Goal: Task Accomplishment & Management: Manage account settings

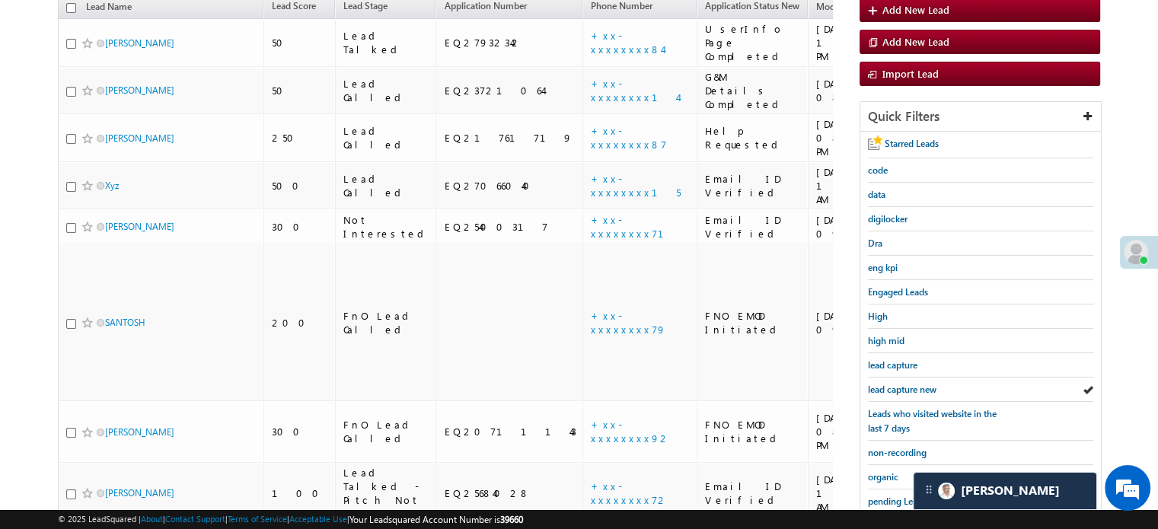
click at [894, 384] on span "lead capture new" at bounding box center [902, 389] width 69 height 11
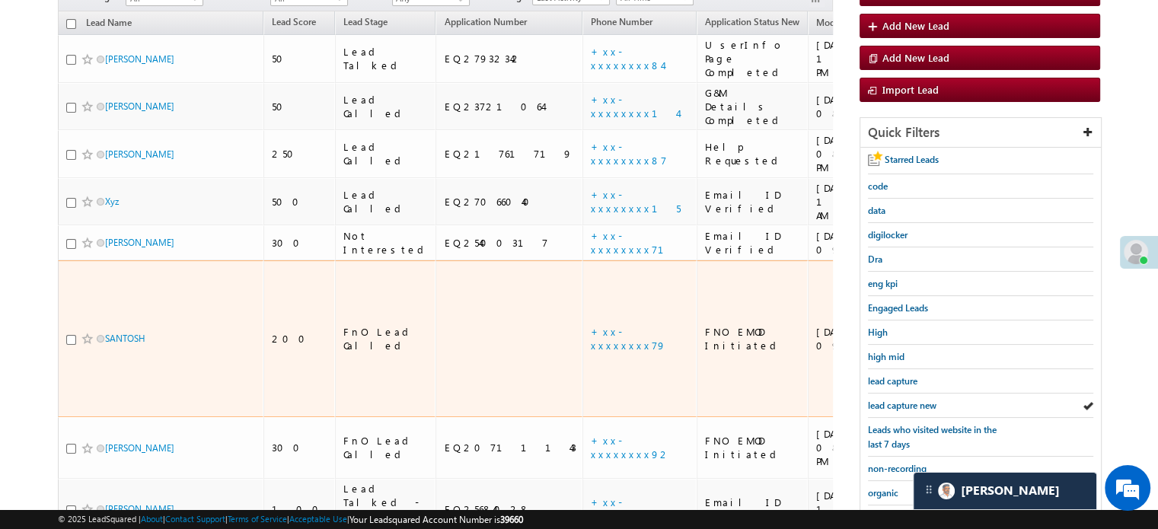
scroll to position [174, 0]
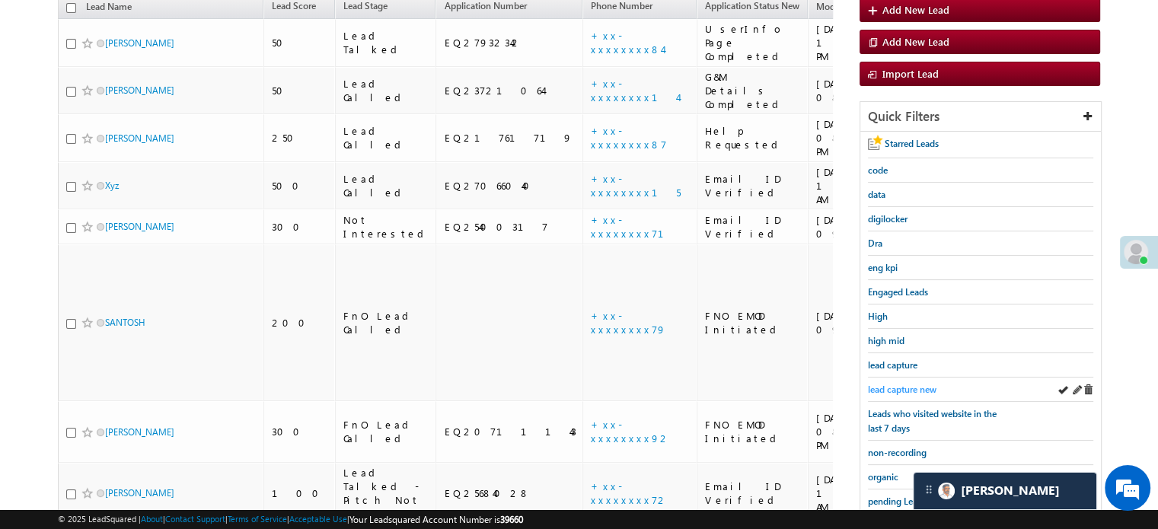
click at [881, 390] on span "lead capture new" at bounding box center [902, 389] width 69 height 11
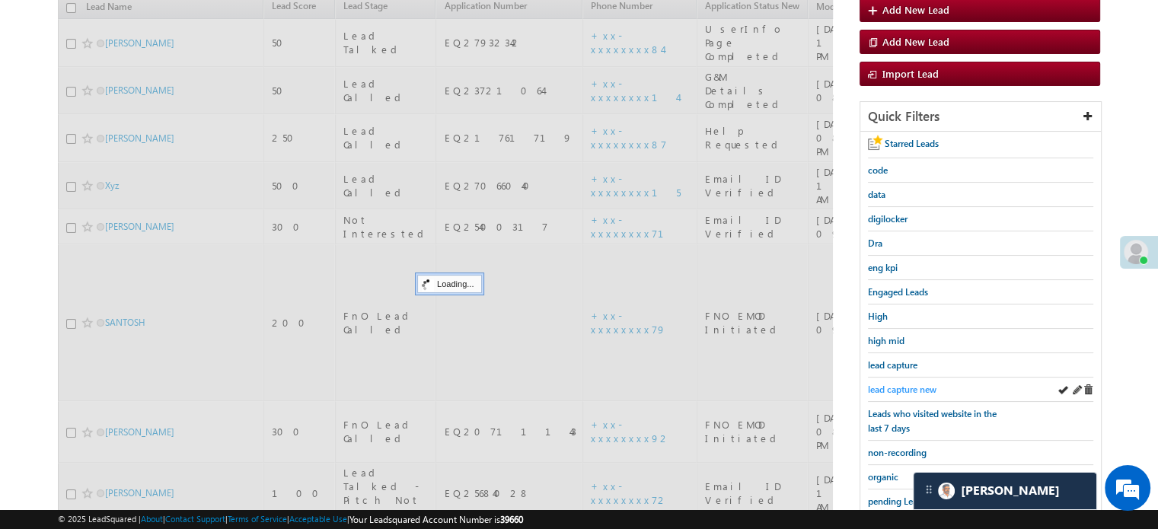
click at [874, 386] on span "lead capture new" at bounding box center [902, 389] width 69 height 11
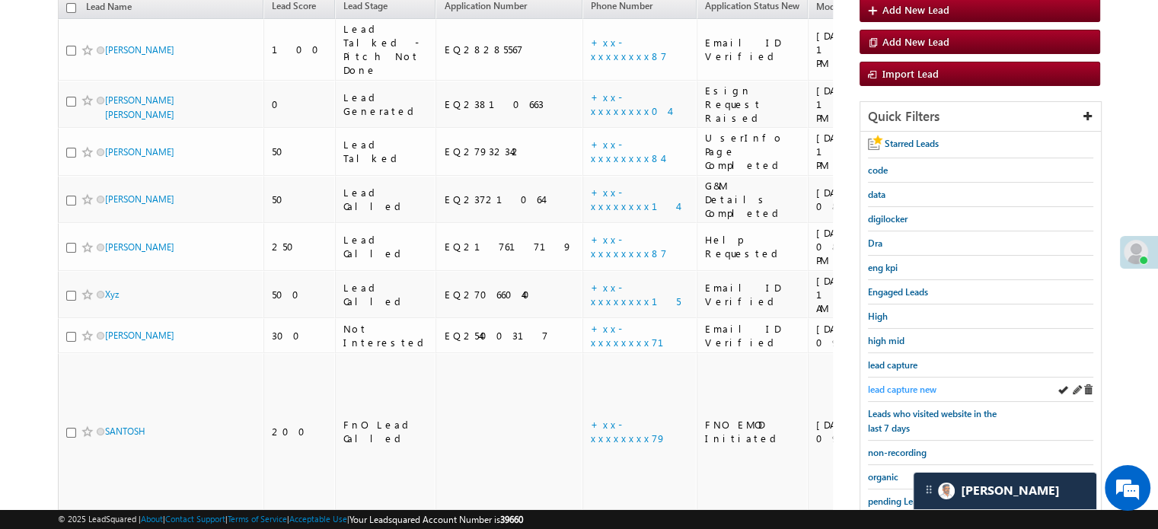
click at [883, 388] on span "lead capture new" at bounding box center [902, 389] width 69 height 11
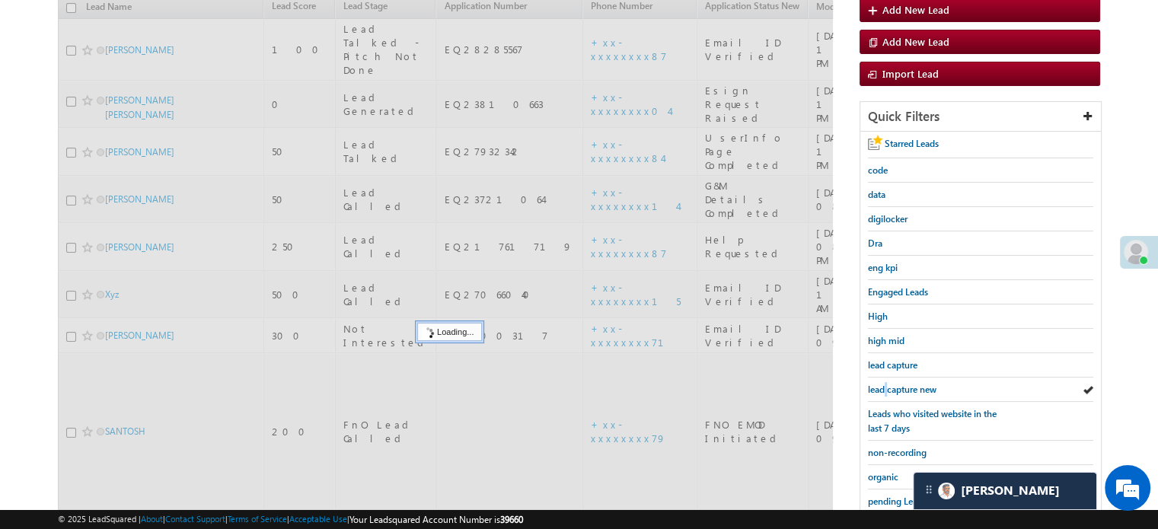
click at [883, 388] on span "lead capture new" at bounding box center [902, 389] width 69 height 11
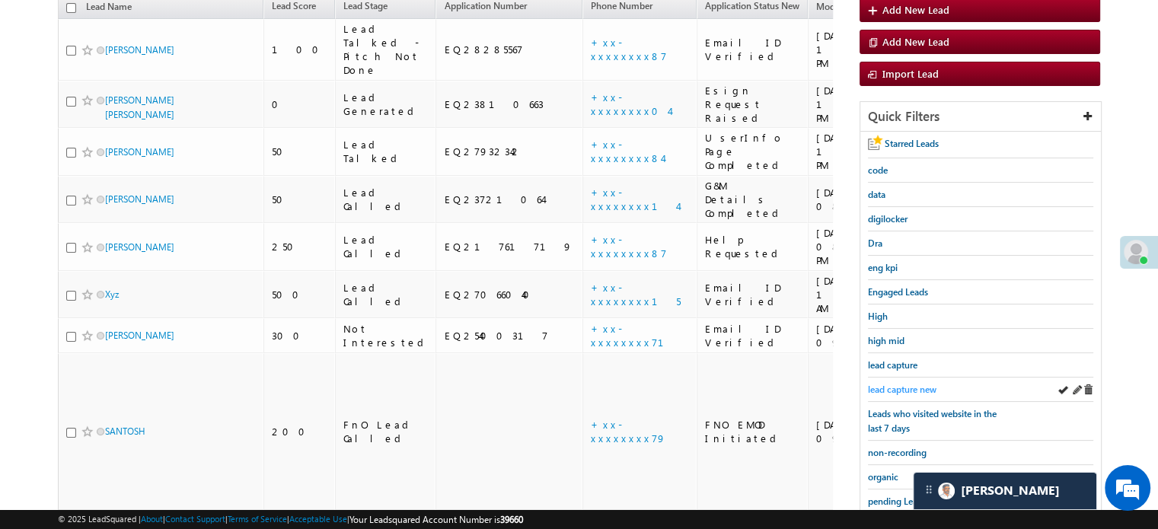
click at [889, 388] on span "lead capture new" at bounding box center [902, 389] width 69 height 11
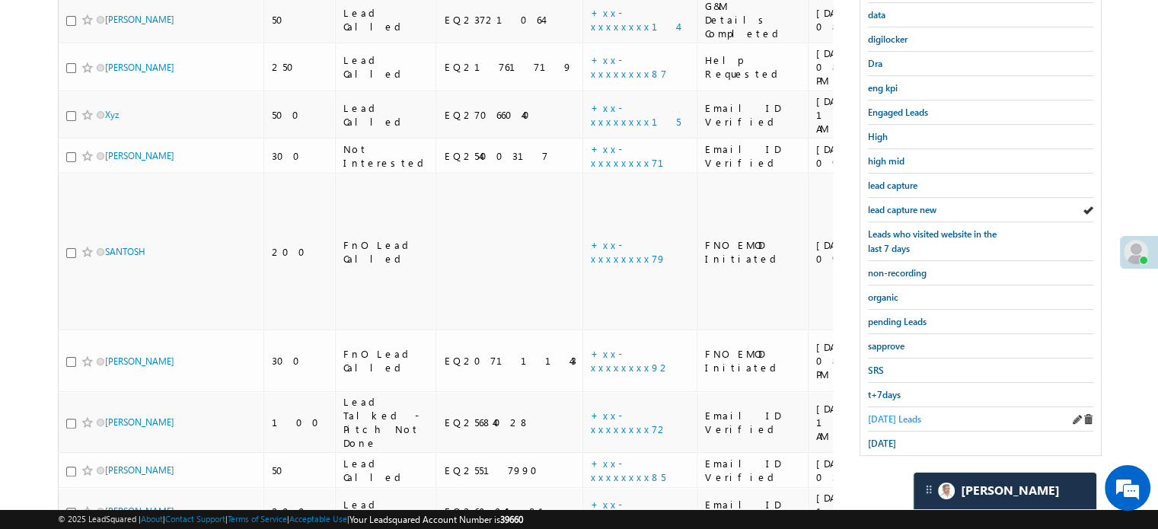
click at [872, 413] on span "[DATE] Leads" at bounding box center [894, 418] width 53 height 11
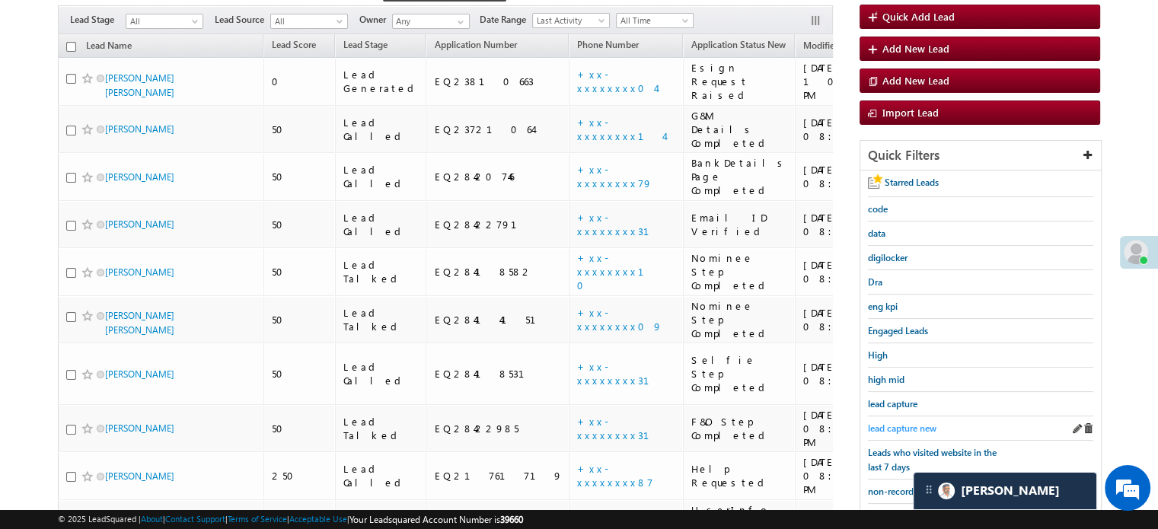
scroll to position [161, 0]
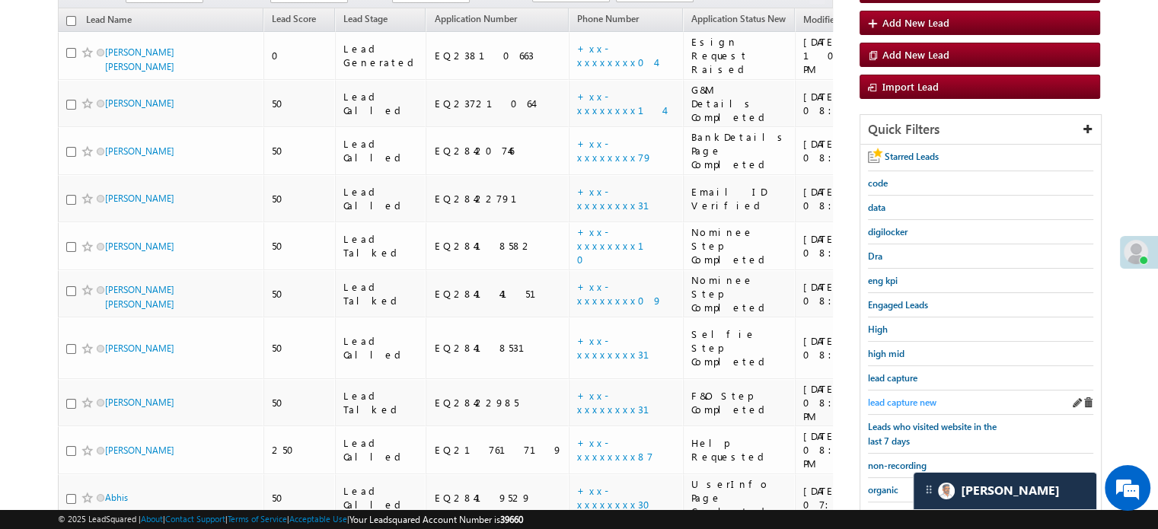
click at [896, 399] on span "lead capture new" at bounding box center [902, 402] width 69 height 11
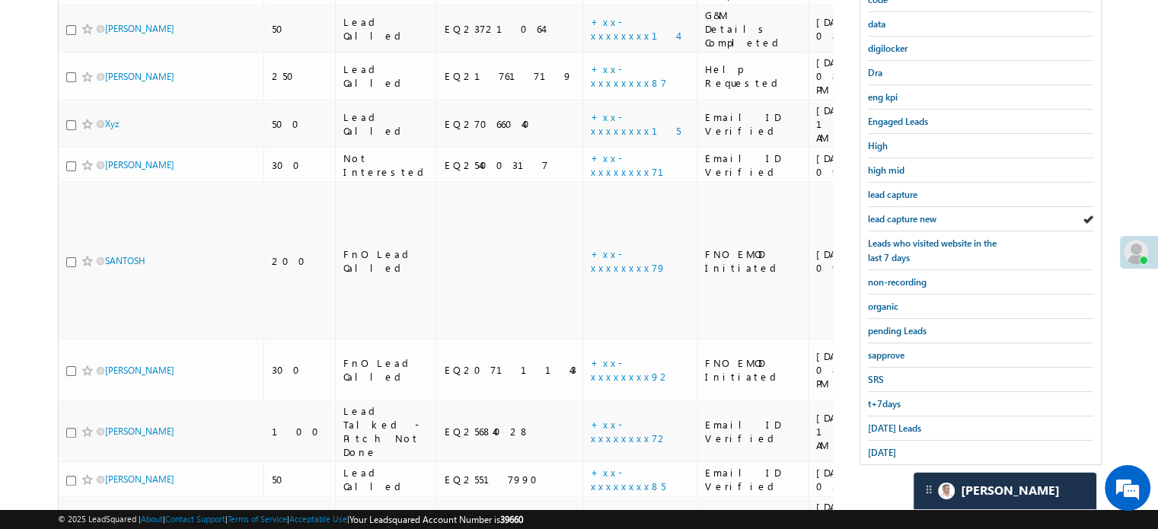
scroll to position [354, 0]
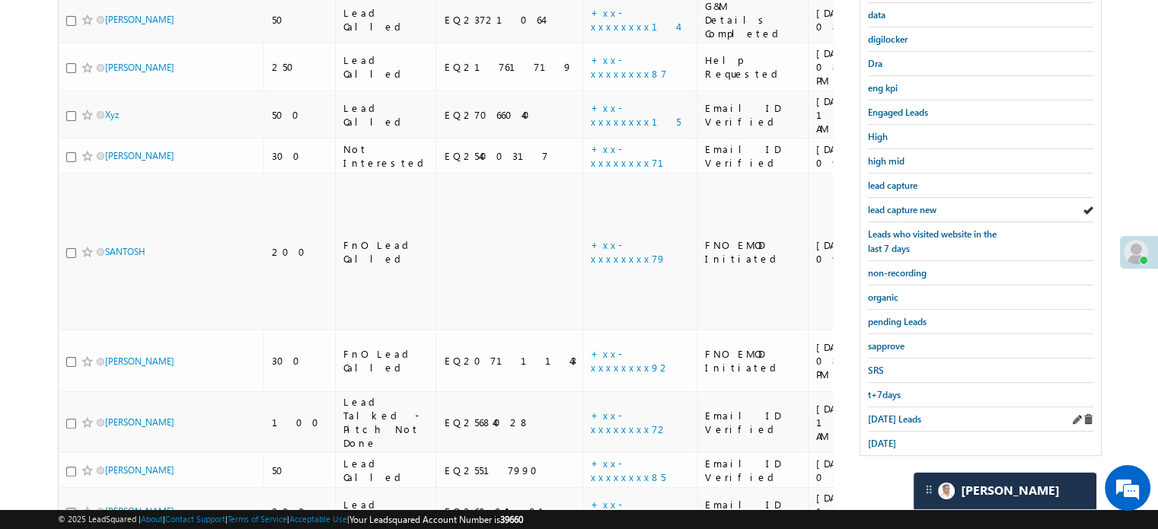
click at [894, 407] on div "[DATE] Leads" at bounding box center [980, 419] width 225 height 24
click at [894, 412] on link "[DATE] Leads" at bounding box center [894, 419] width 53 height 14
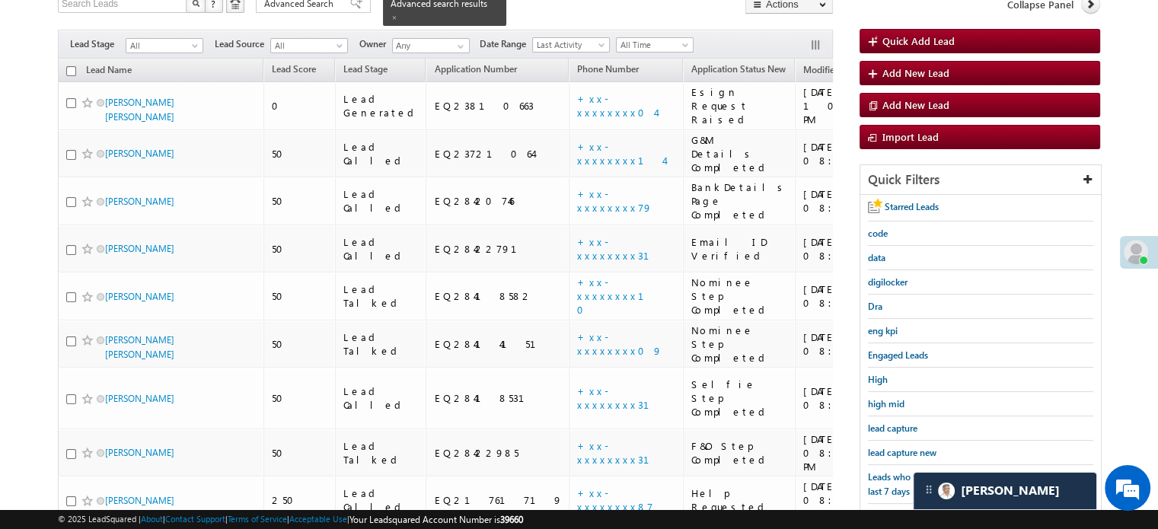
scroll to position [202, 0]
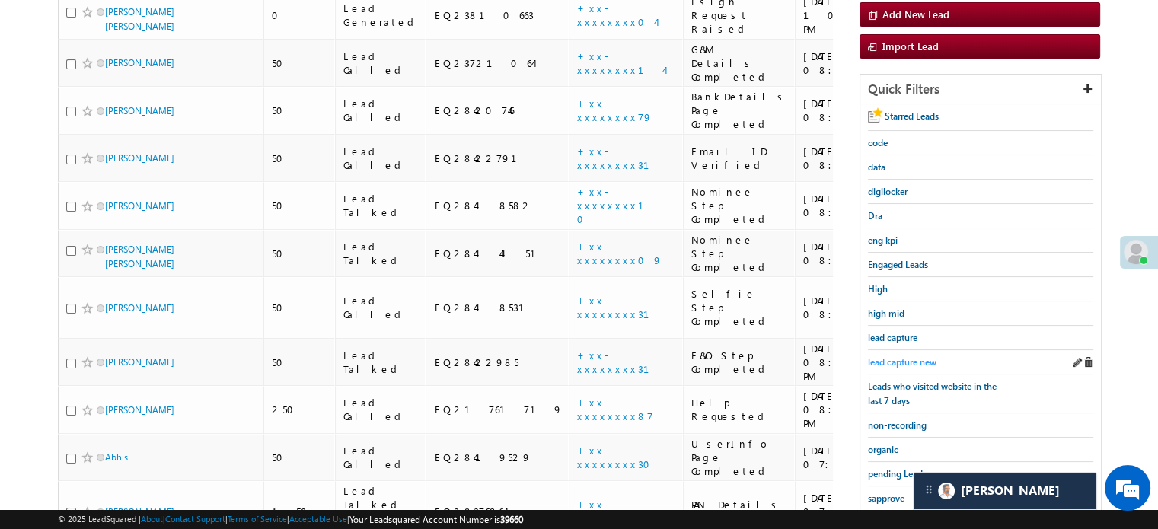
click at [910, 355] on link "lead capture new" at bounding box center [902, 362] width 69 height 14
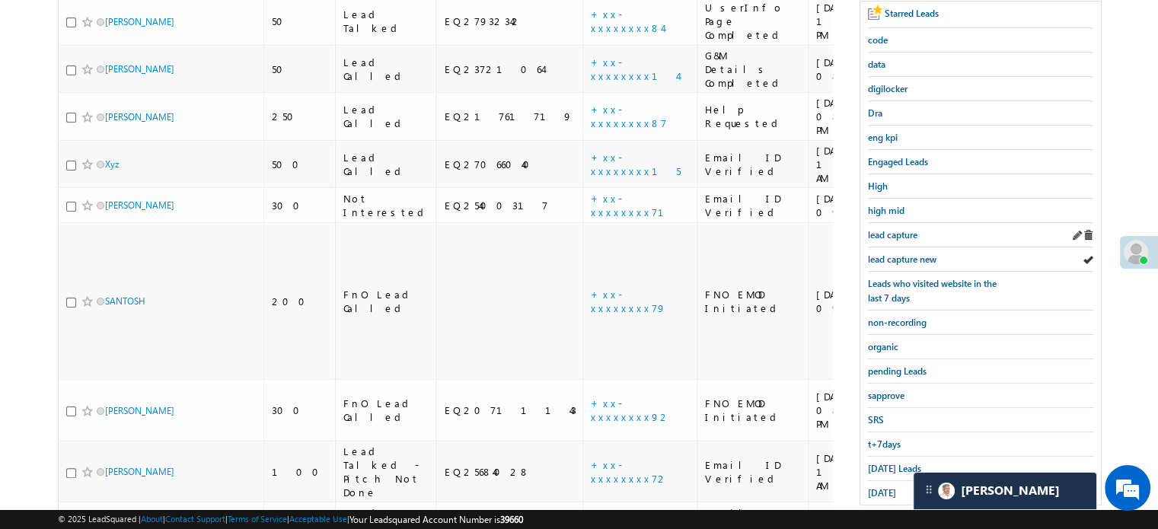
scroll to position [354, 0]
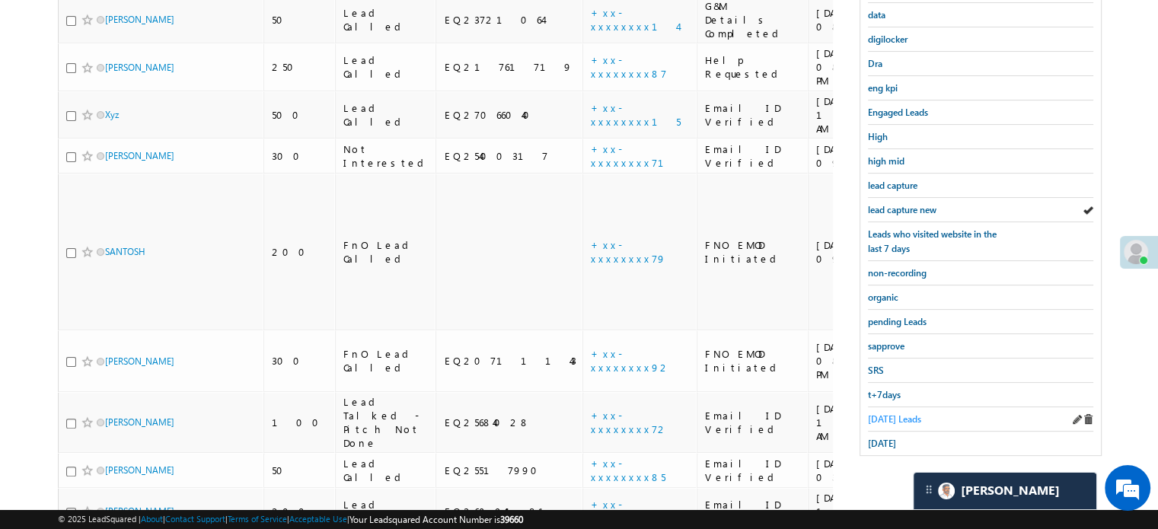
click at [900, 413] on span "[DATE] Leads" at bounding box center [894, 418] width 53 height 11
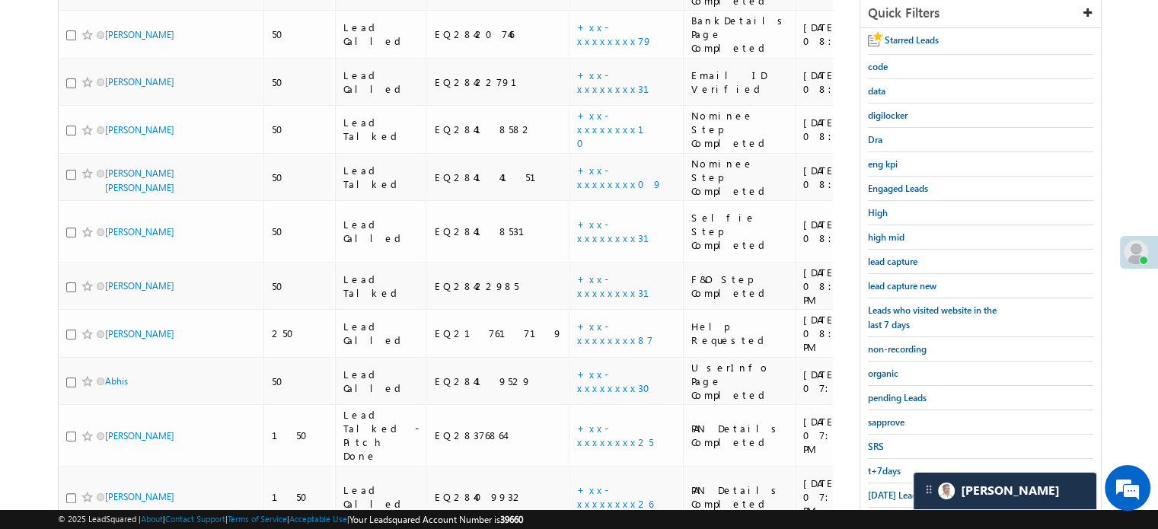
scroll to position [126, 0]
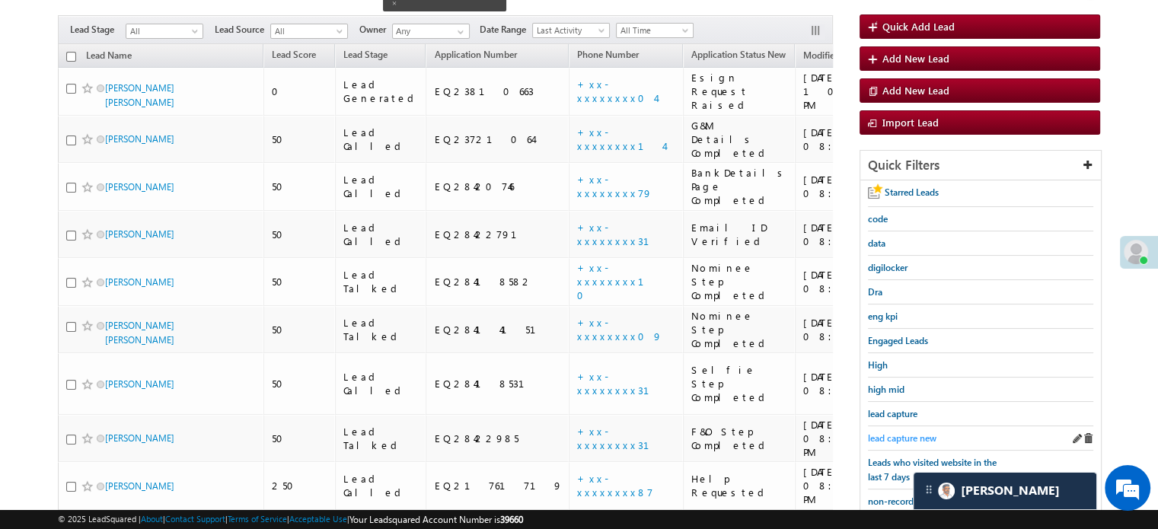
click at [900, 432] on span "lead capture new" at bounding box center [902, 437] width 69 height 11
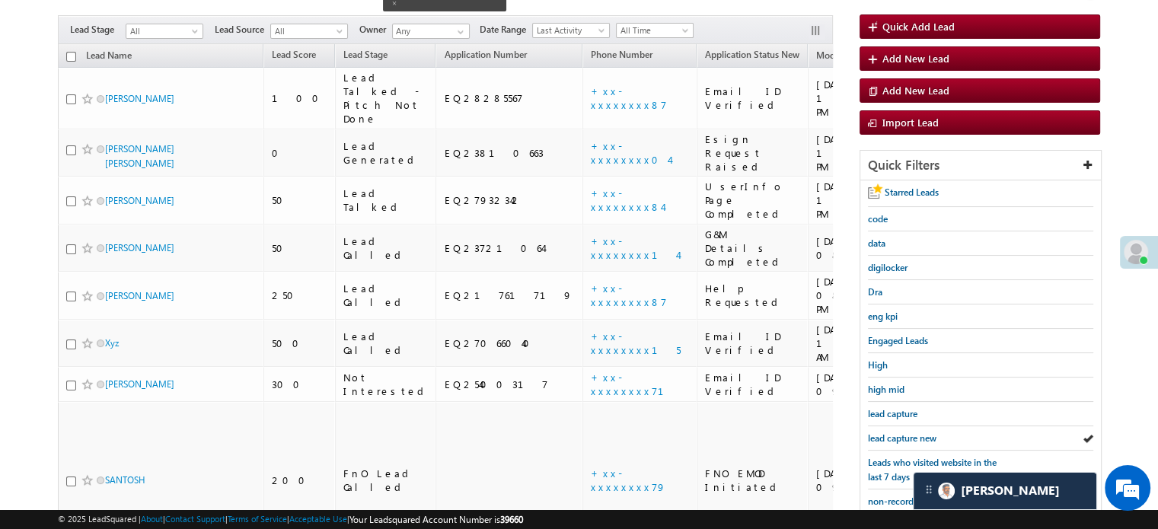
scroll to position [354, 0]
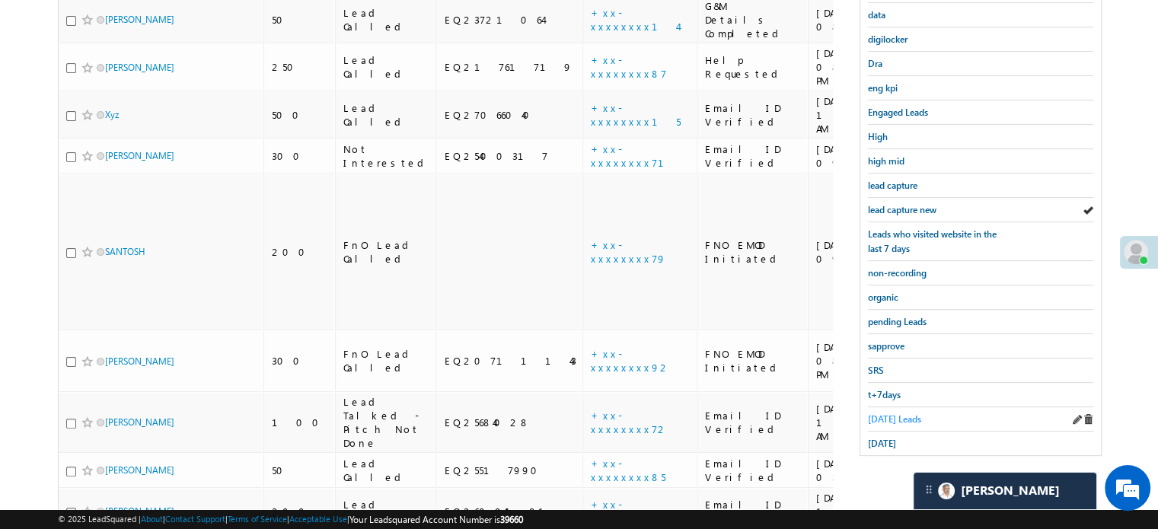
click at [892, 413] on span "[DATE] Leads" at bounding box center [894, 418] width 53 height 11
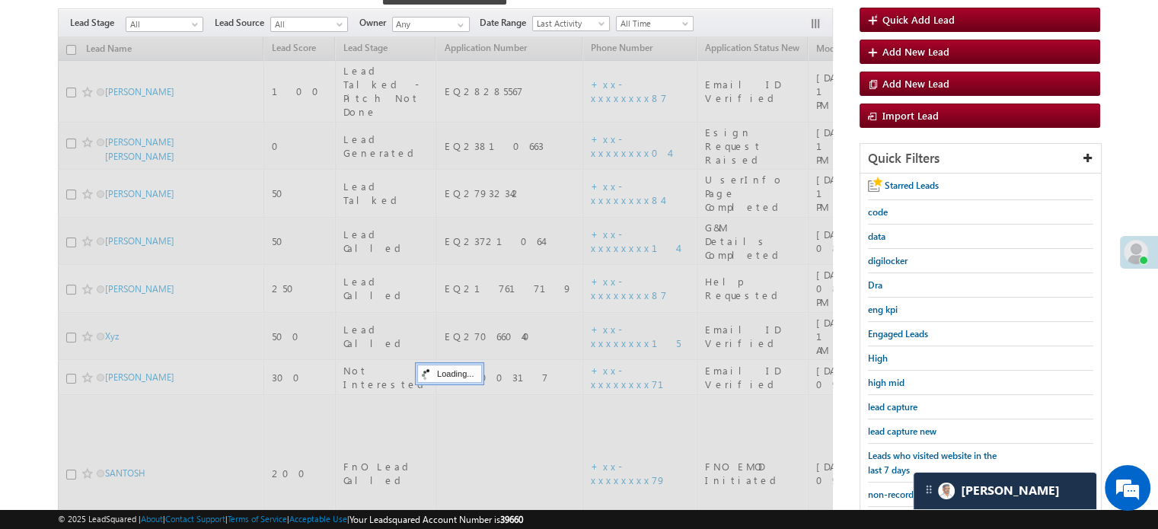
scroll to position [126, 0]
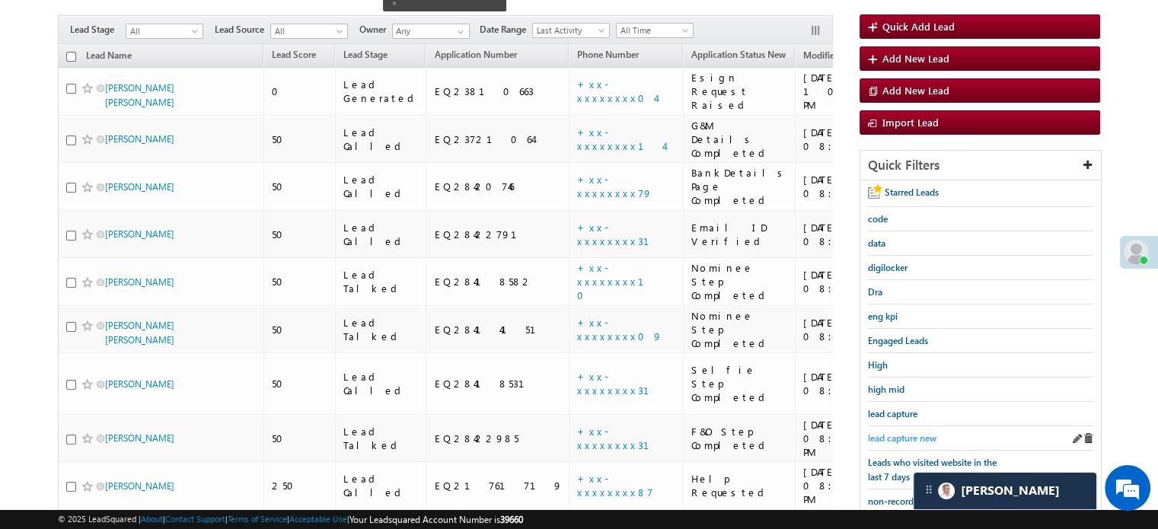
click at [894, 432] on span "lead capture new" at bounding box center [902, 437] width 69 height 11
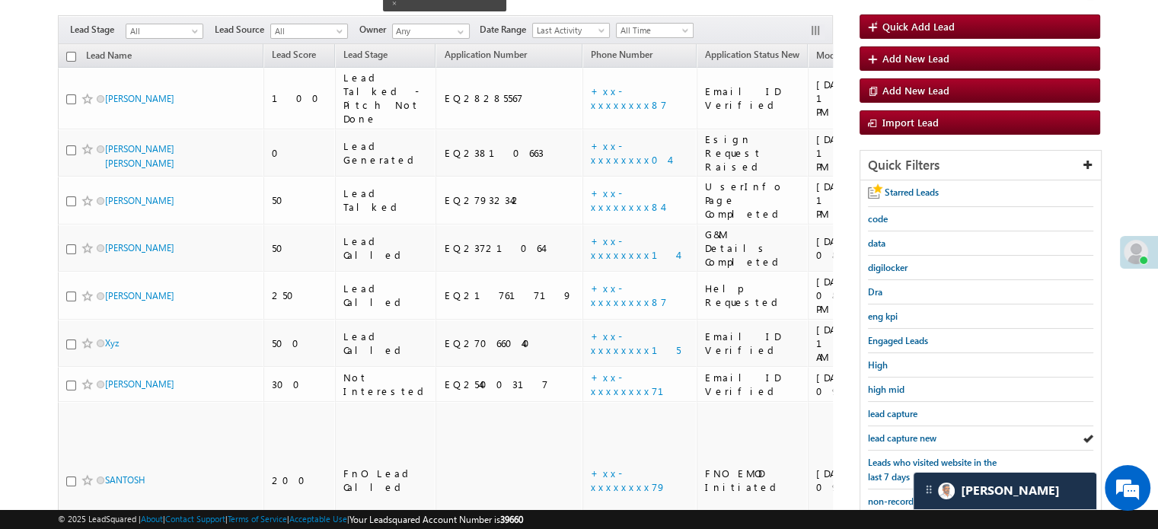
click at [894, 432] on span "lead capture new" at bounding box center [902, 437] width 69 height 11
click at [908, 432] on span "lead capture new" at bounding box center [902, 437] width 69 height 11
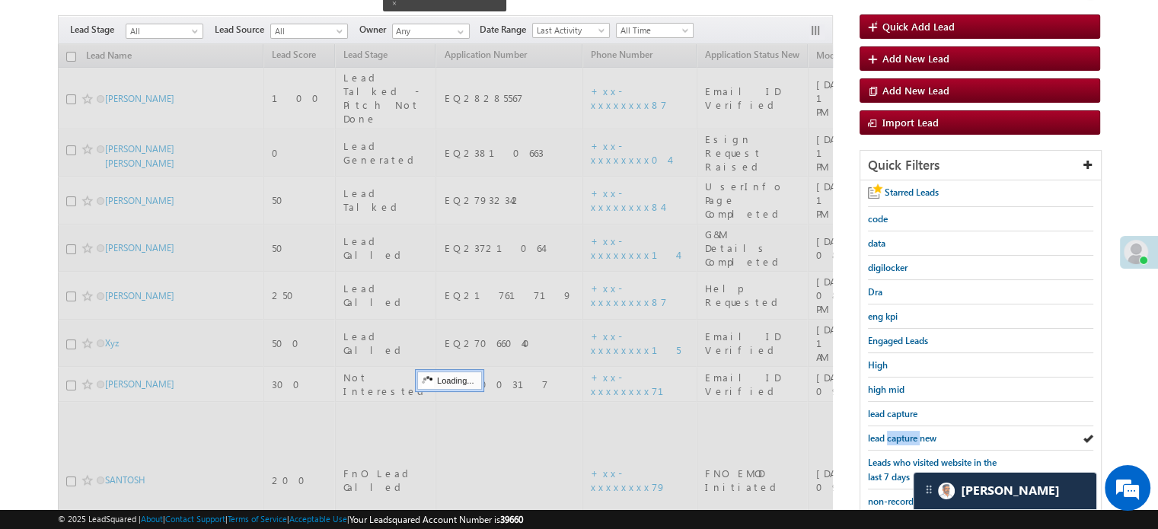
click at [908, 432] on span "lead capture new" at bounding box center [902, 437] width 69 height 11
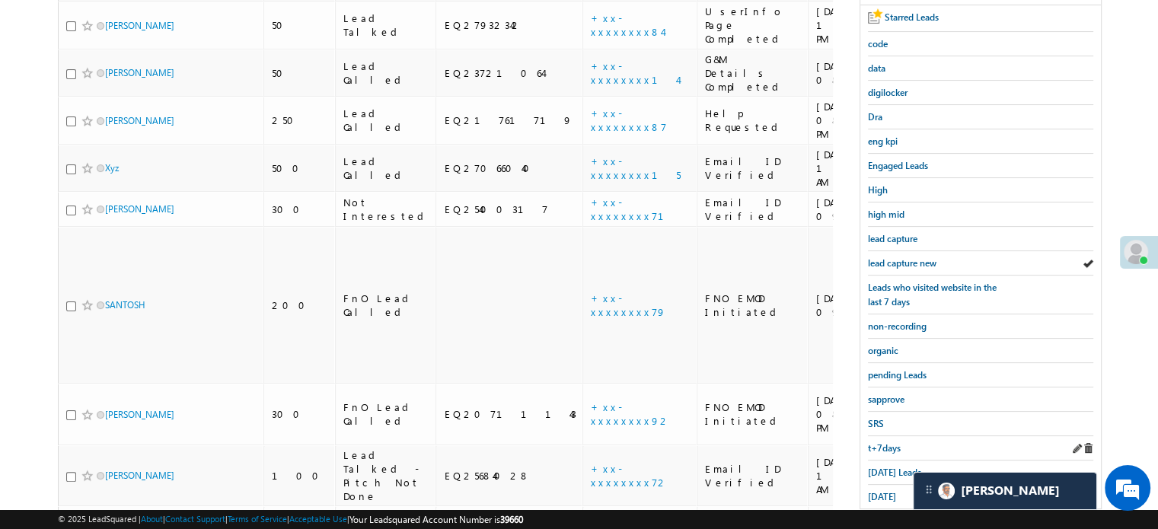
scroll to position [354, 0]
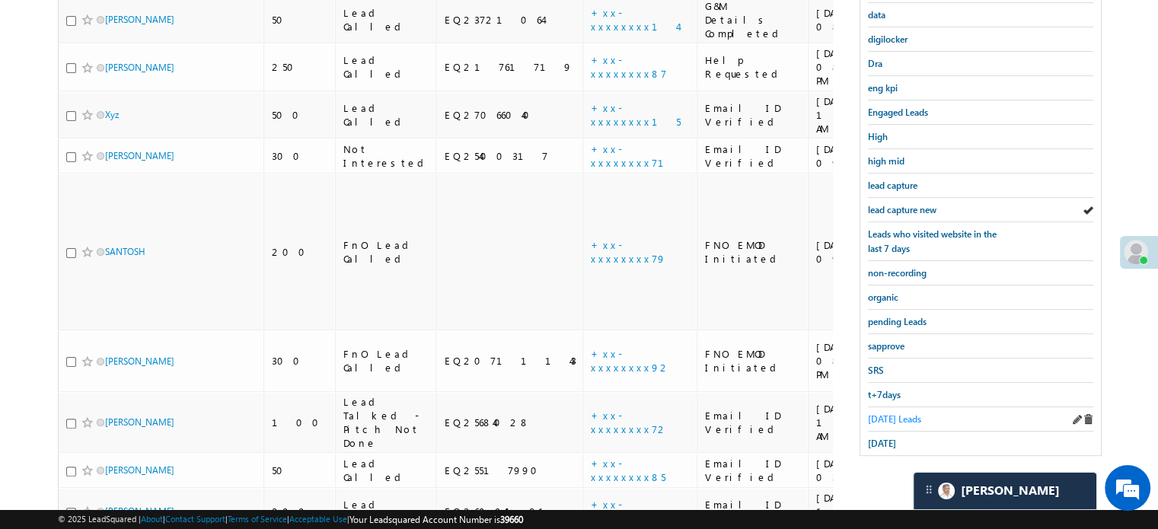
click at [895, 413] on span "[DATE] Leads" at bounding box center [894, 418] width 53 height 11
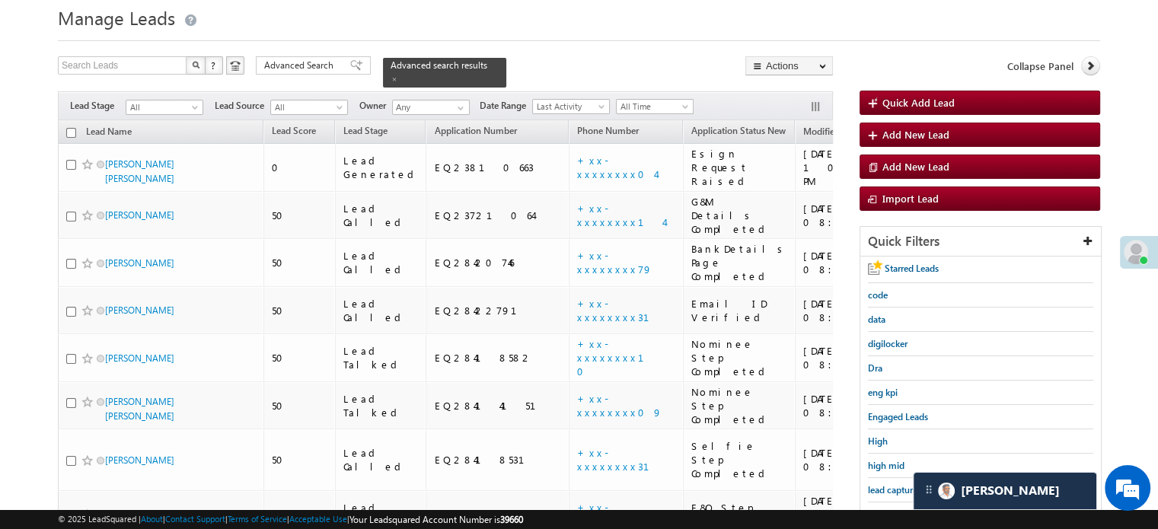
scroll to position [202, 0]
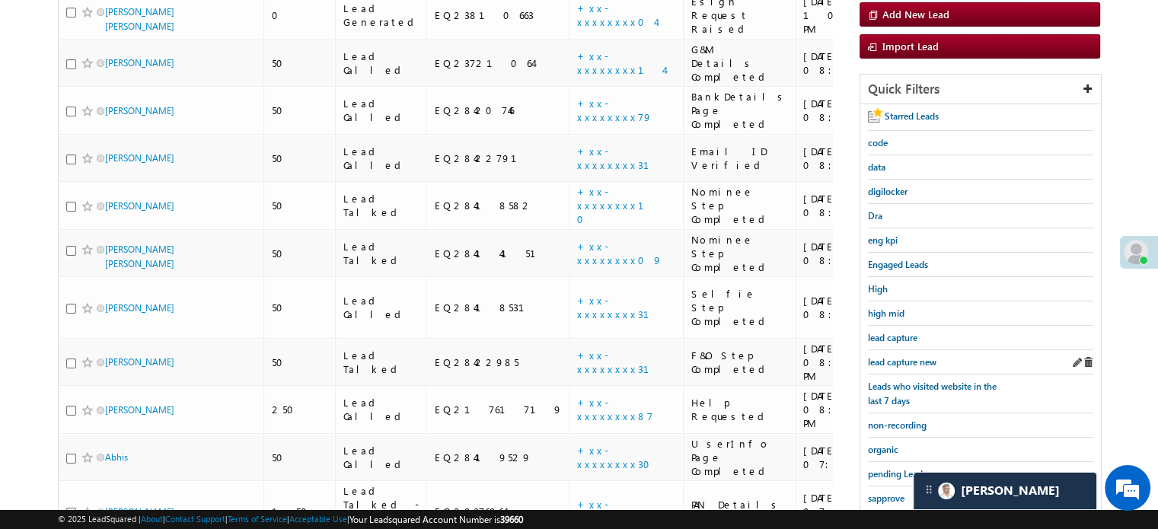
click at [894, 365] on div "lead capture new" at bounding box center [980, 362] width 225 height 24
click at [899, 350] on div "lead capture new" at bounding box center [980, 362] width 225 height 24
click at [895, 359] on span "lead capture new" at bounding box center [902, 361] width 69 height 11
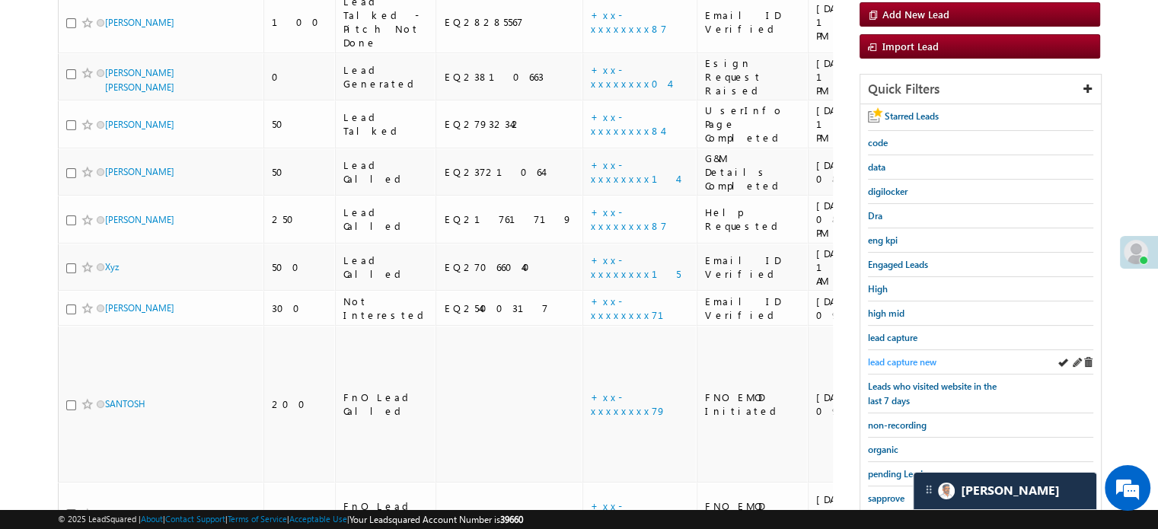
click at [911, 357] on span "lead capture new" at bounding box center [902, 361] width 69 height 11
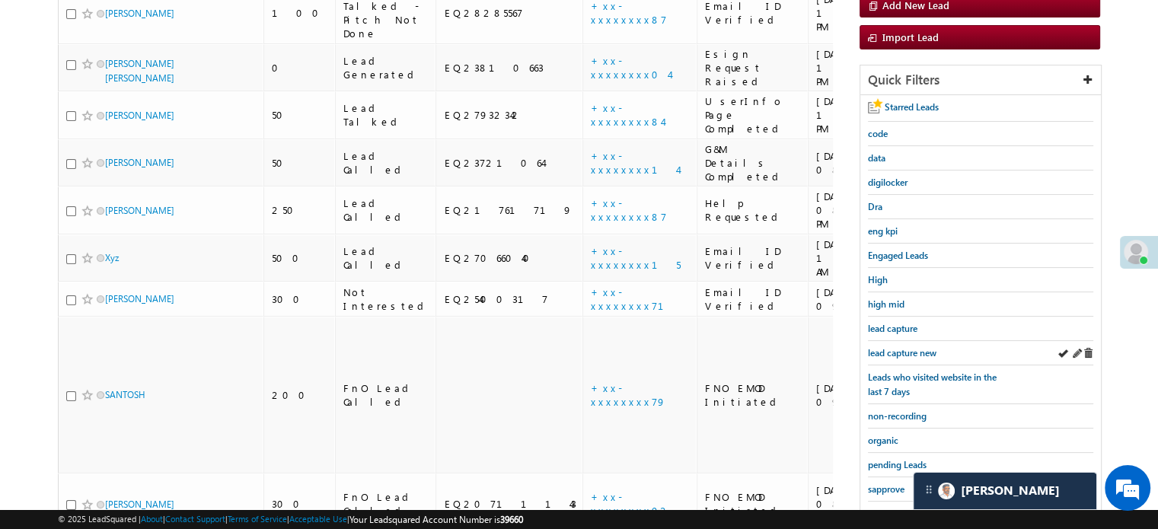
scroll to position [354, 0]
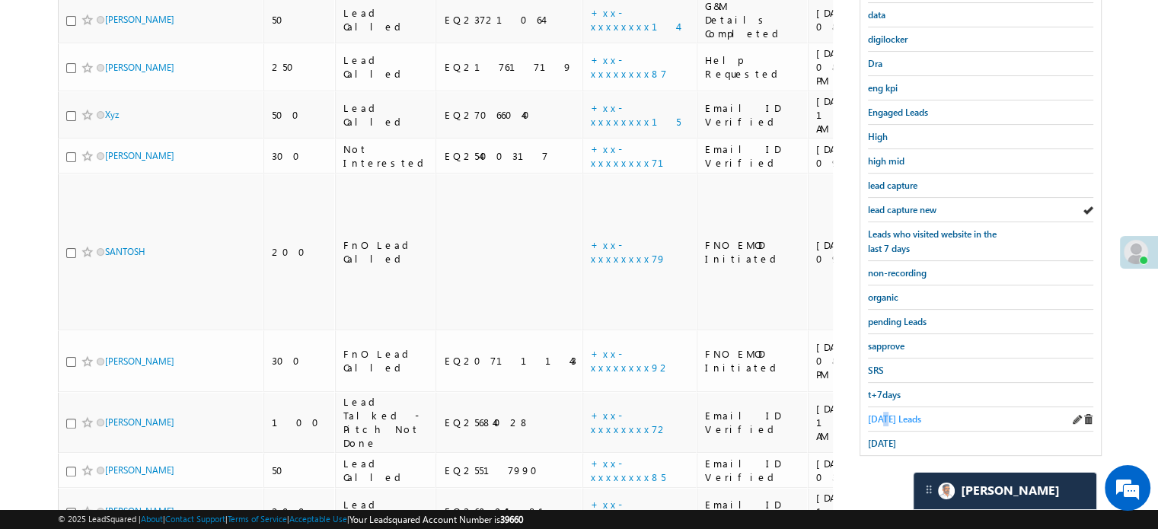
click at [883, 413] on span "[DATE] Leads" at bounding box center [894, 418] width 53 height 11
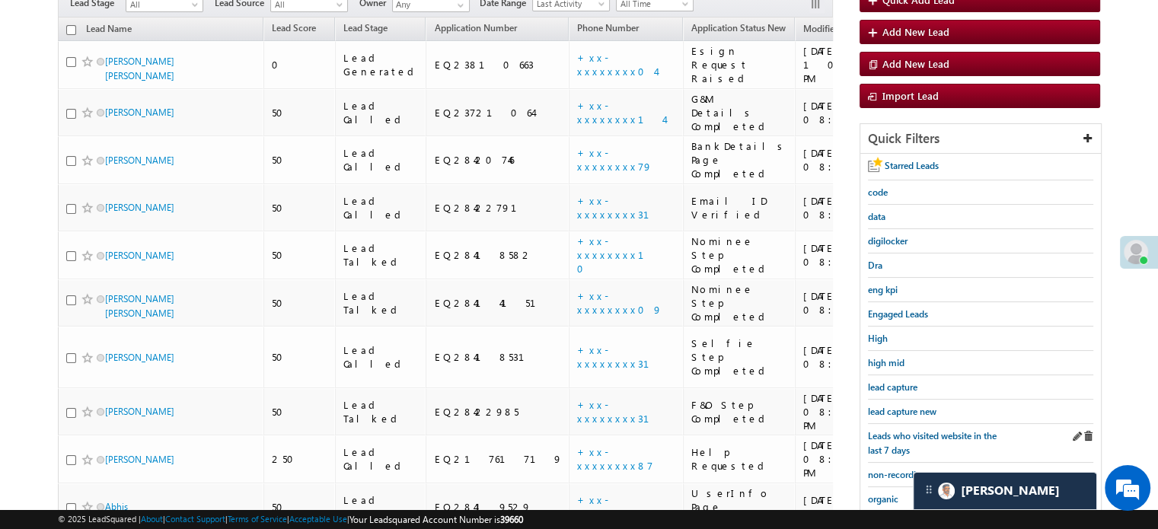
scroll to position [126, 0]
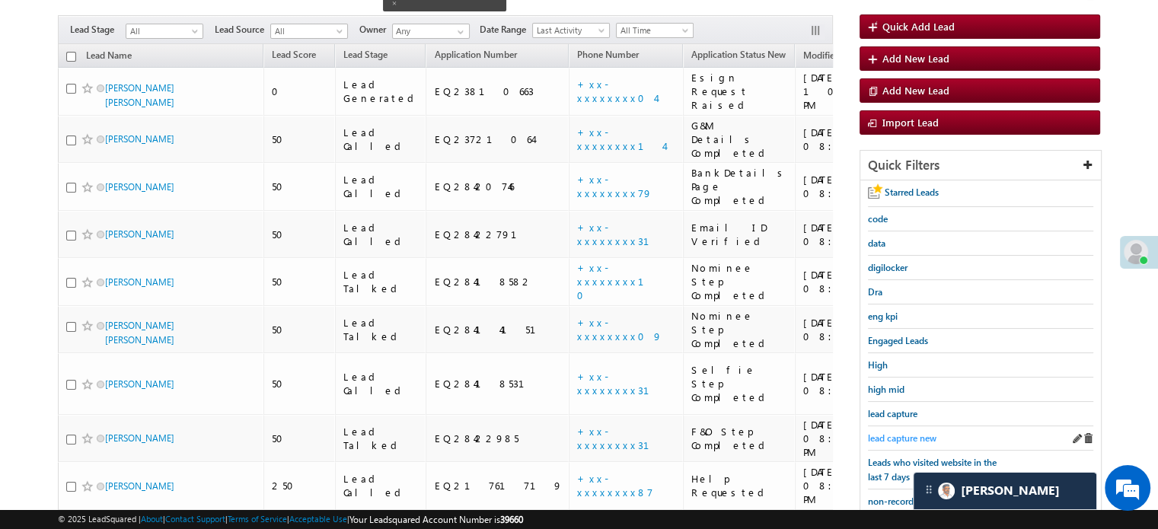
click at [901, 434] on span "lead capture new" at bounding box center [902, 437] width 69 height 11
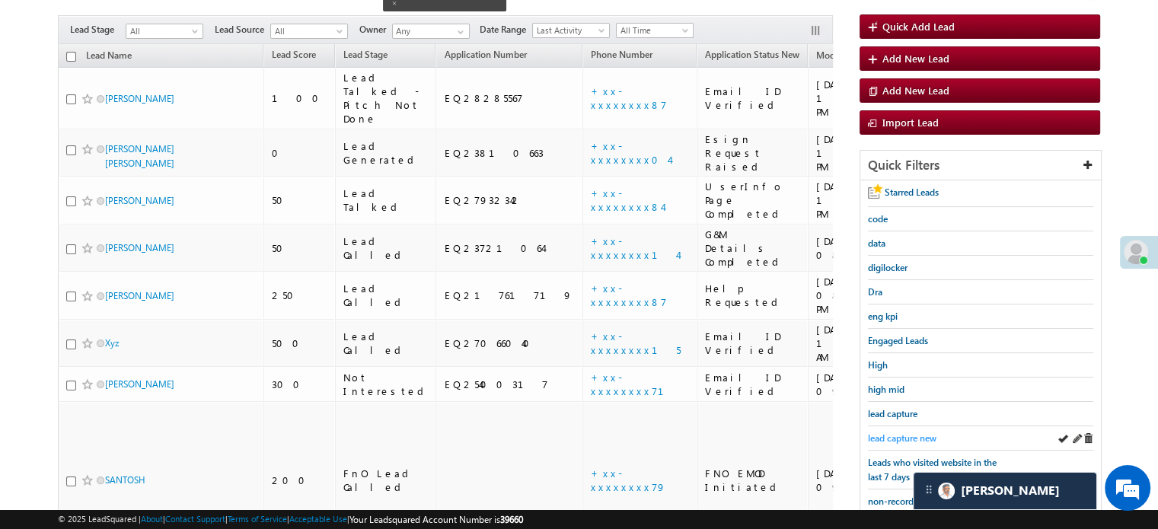
click at [899, 432] on span "lead capture new" at bounding box center [902, 437] width 69 height 11
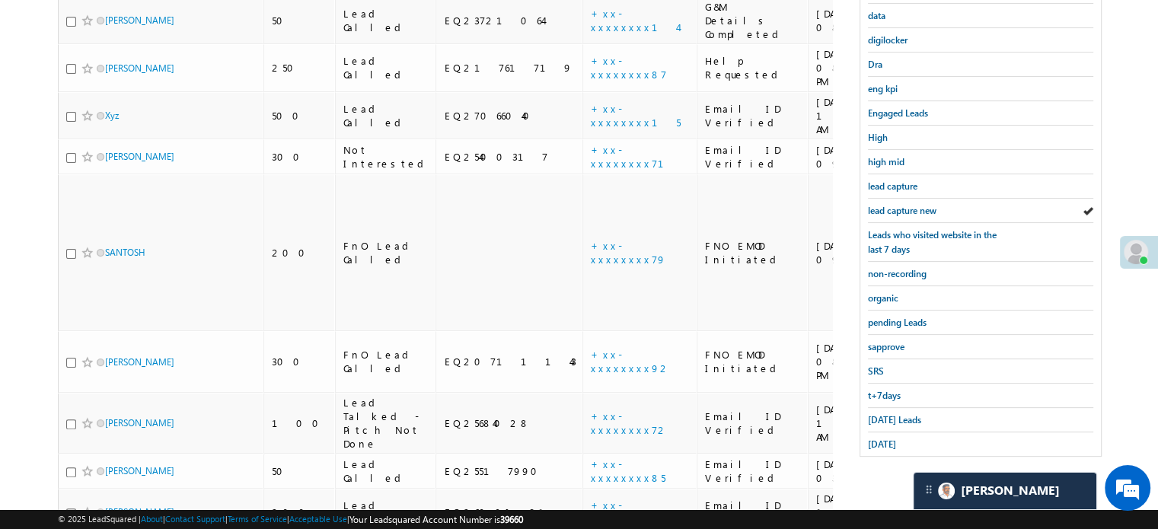
scroll to position [354, 0]
click at [886, 438] on span "[DATE]" at bounding box center [882, 443] width 28 height 11
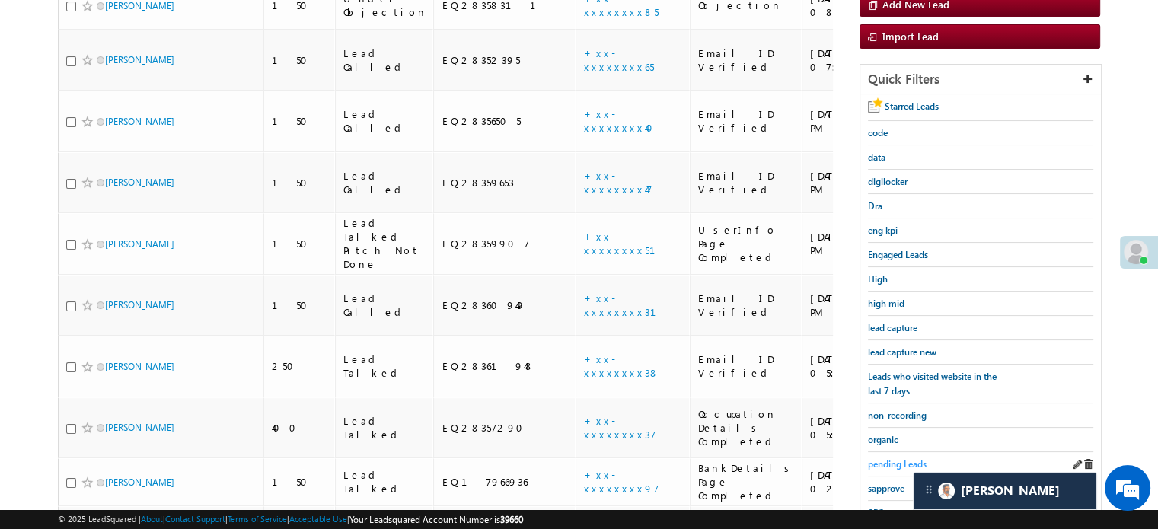
scroll to position [202, 0]
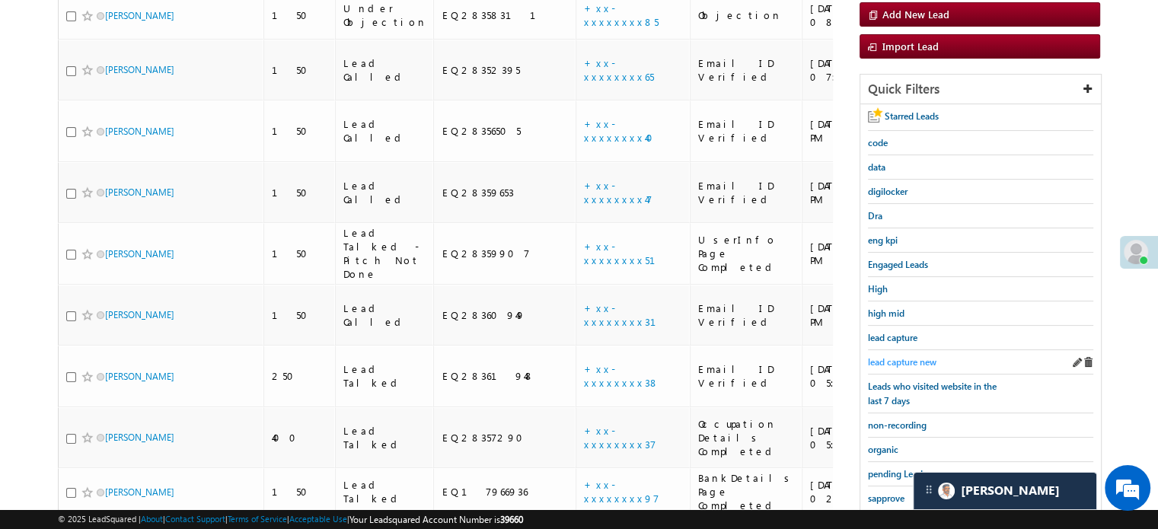
click at [892, 356] on span "lead capture new" at bounding box center [902, 361] width 69 height 11
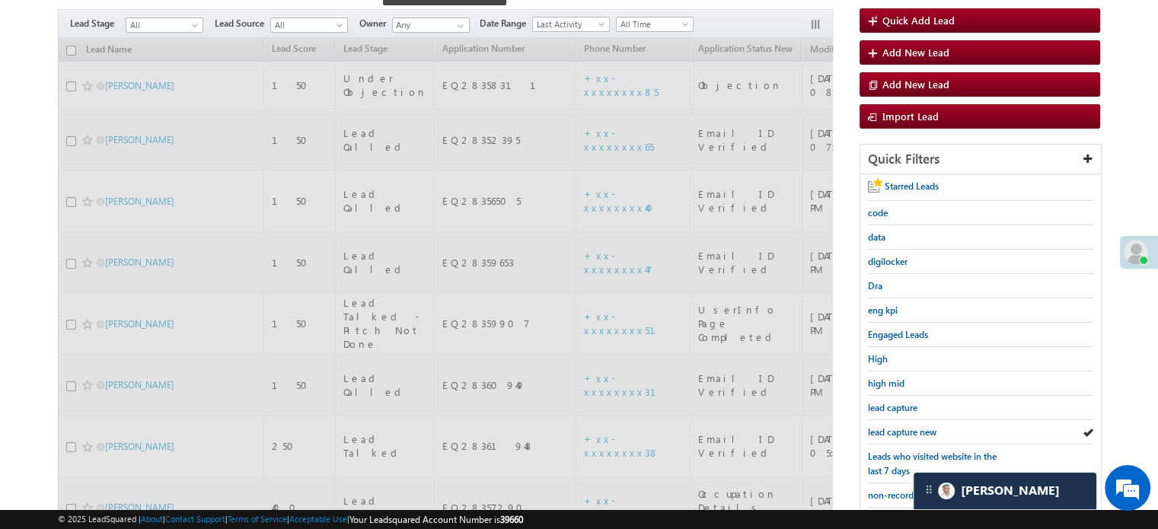
scroll to position [49, 0]
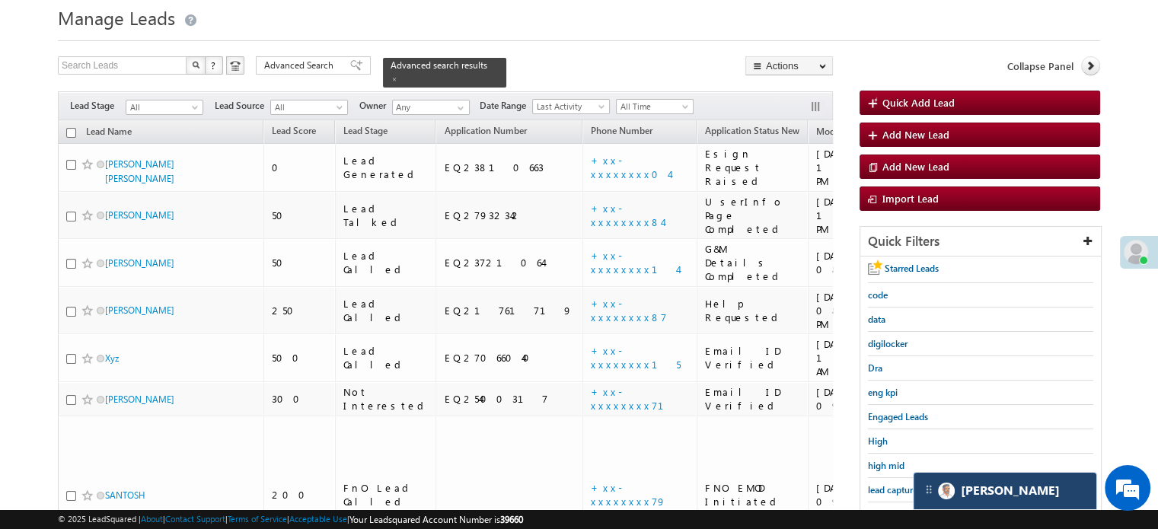
click at [987, 501] on div "[PERSON_NAME]" at bounding box center [1004, 491] width 183 height 37
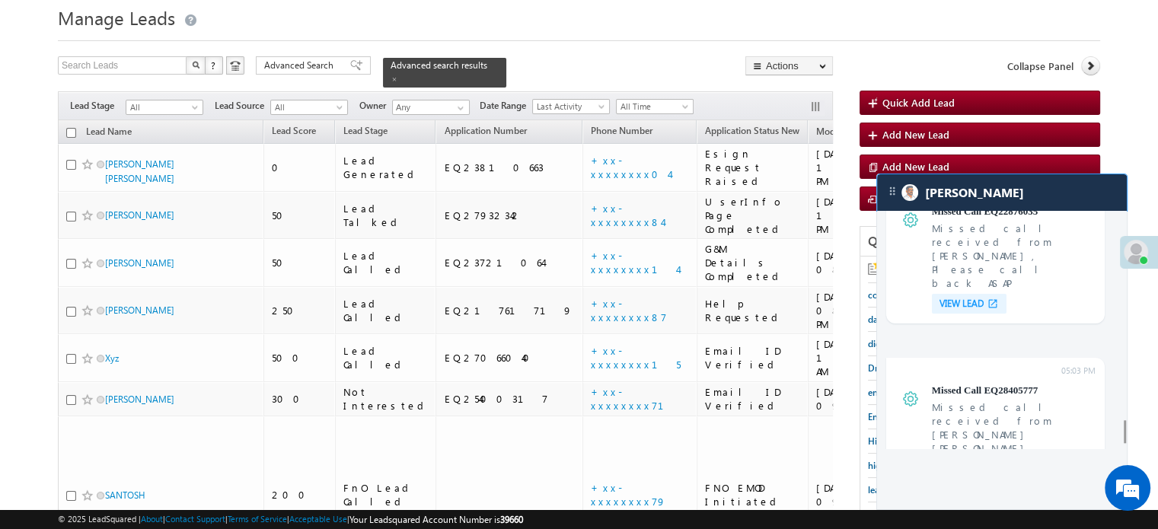
scroll to position [5911, 0]
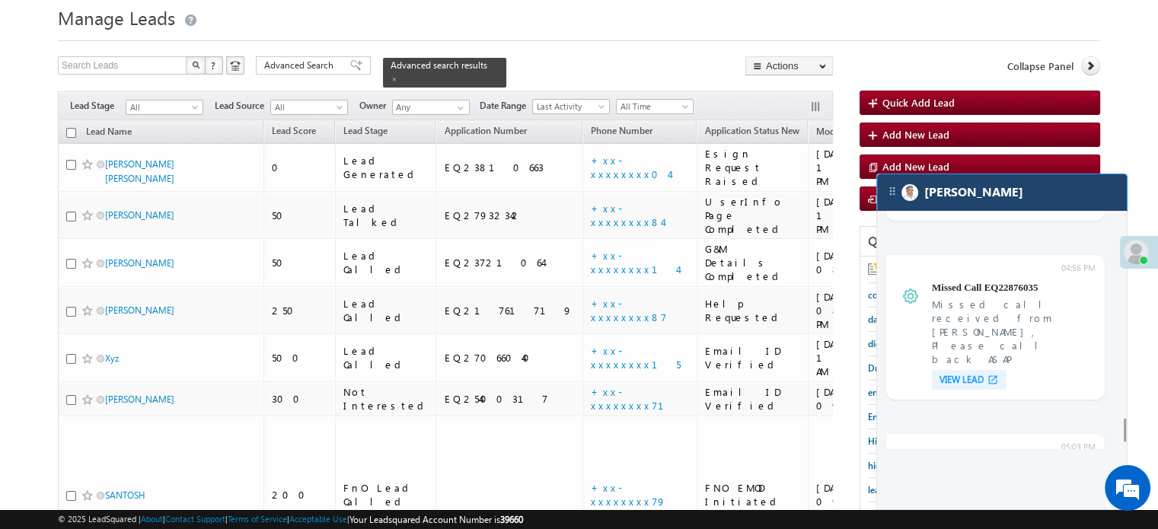
click at [1026, 209] on div "[PERSON_NAME]" at bounding box center [1002, 192] width 250 height 37
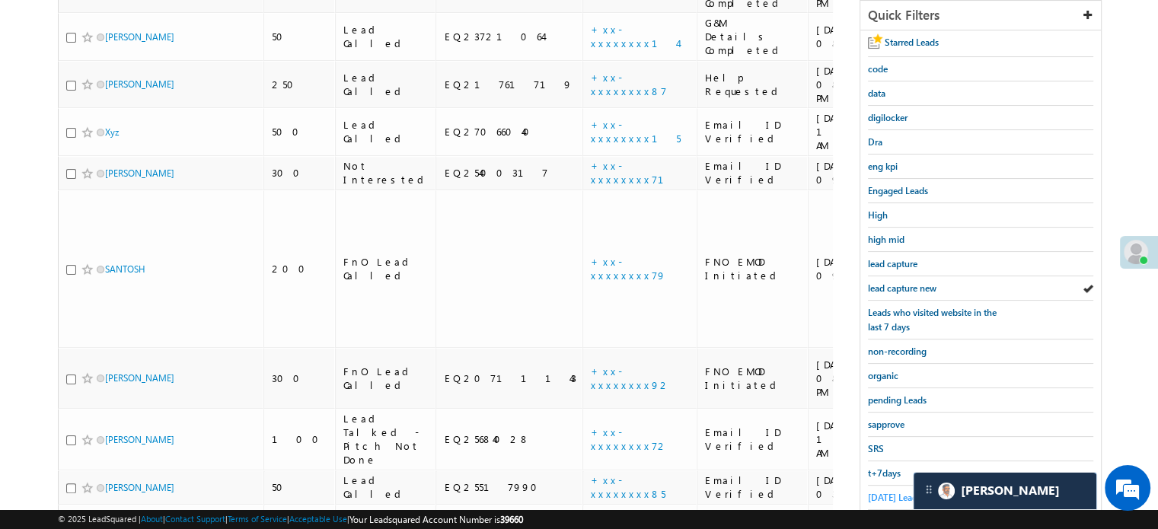
scroll to position [327, 0]
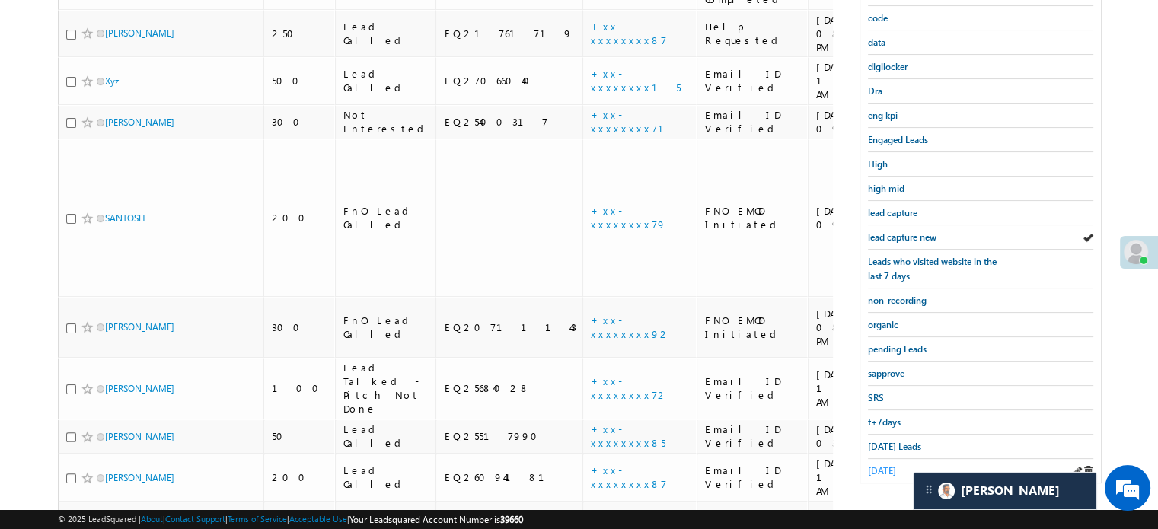
click at [894, 465] on span "[DATE]" at bounding box center [882, 470] width 28 height 11
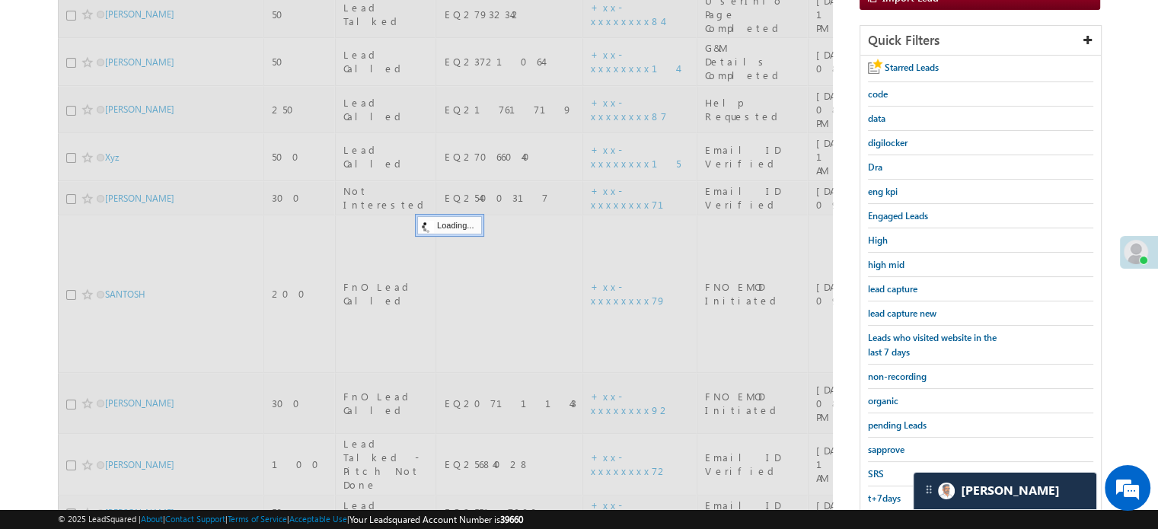
scroll to position [174, 0]
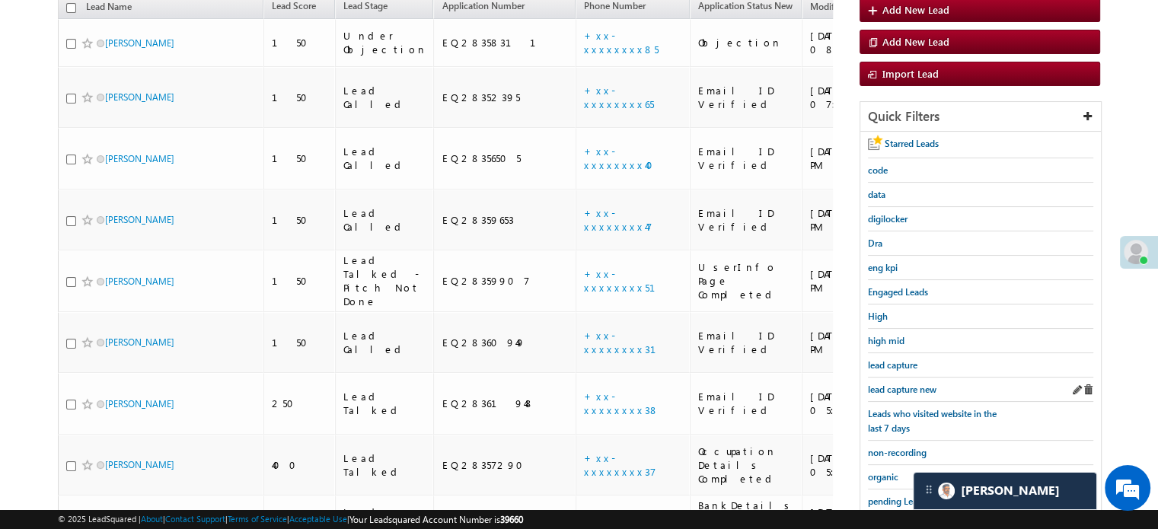
click at [910, 378] on div "lead capture new" at bounding box center [980, 390] width 225 height 24
click at [911, 384] on span "lead capture new" at bounding box center [902, 389] width 69 height 11
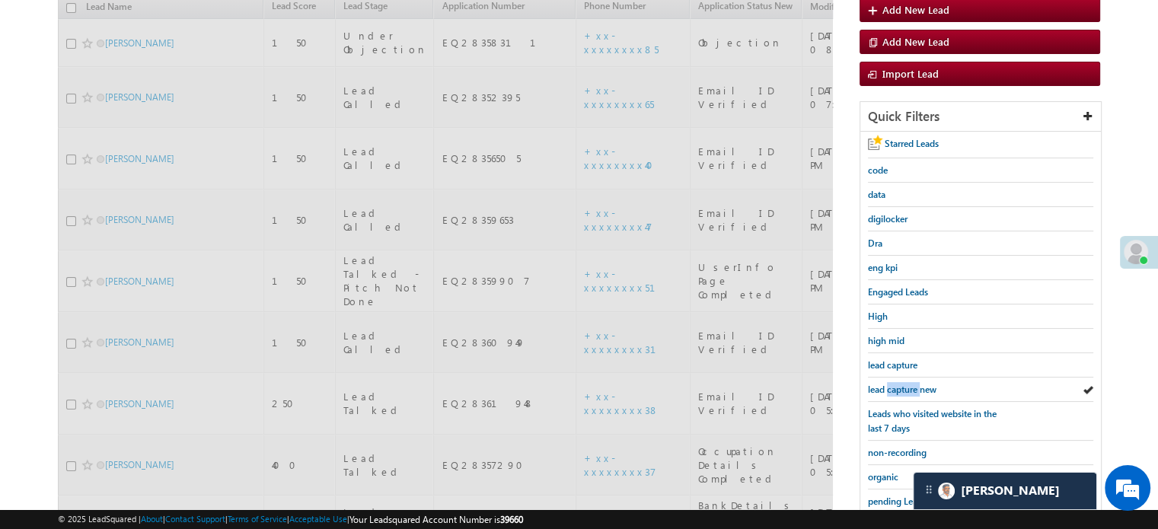
click at [911, 384] on span "lead capture new" at bounding box center [902, 389] width 69 height 11
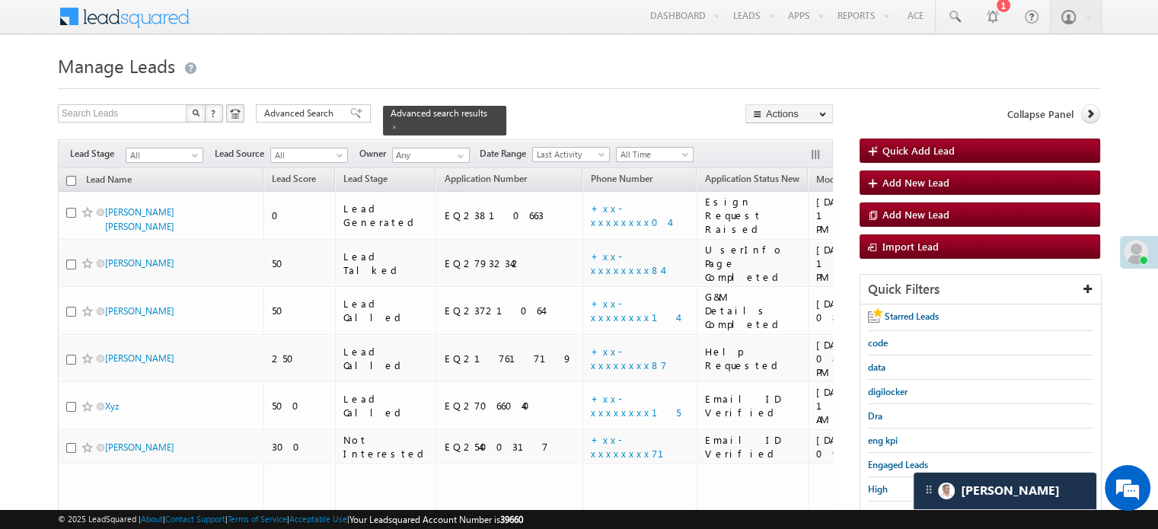
scroll to position [0, 0]
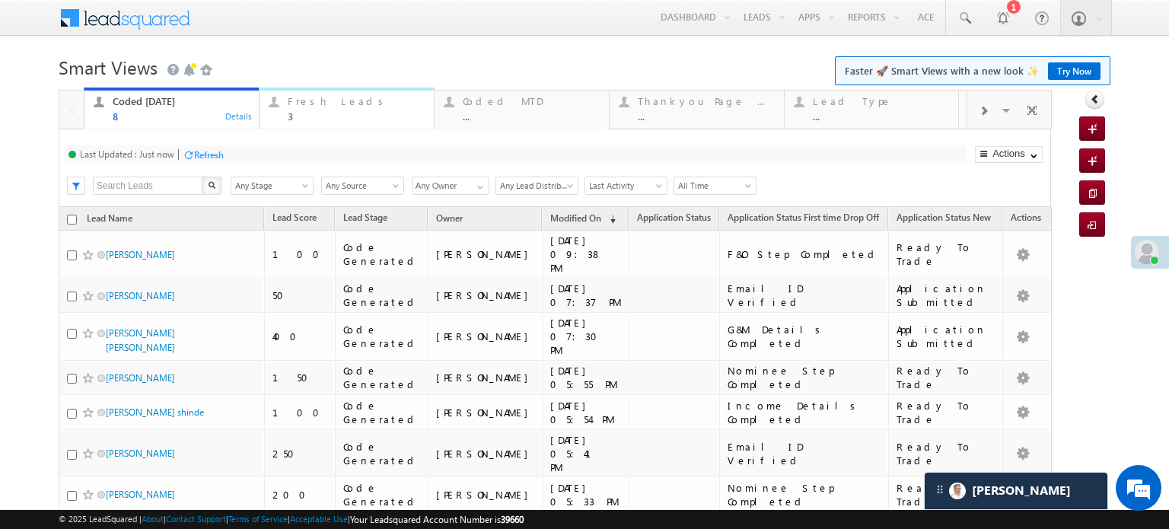
drag, startPoint x: 0, startPoint y: 0, endPoint x: 325, endPoint y: 109, distance: 342.8
click at [325, 109] on div "Fresh Leads 3" at bounding box center [356, 107] width 137 height 30
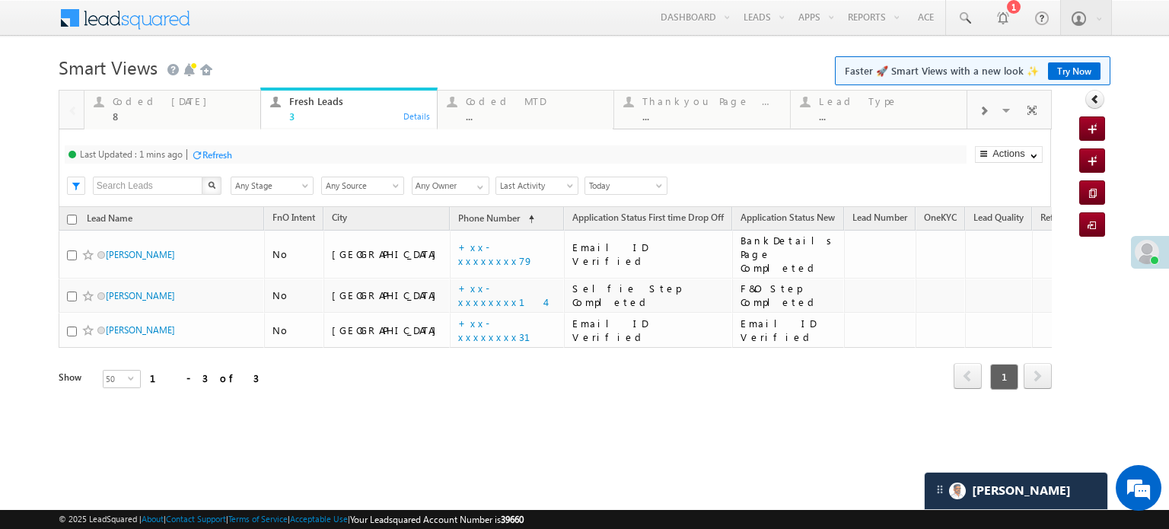
click at [210, 152] on div "Refresh" at bounding box center [217, 154] width 30 height 11
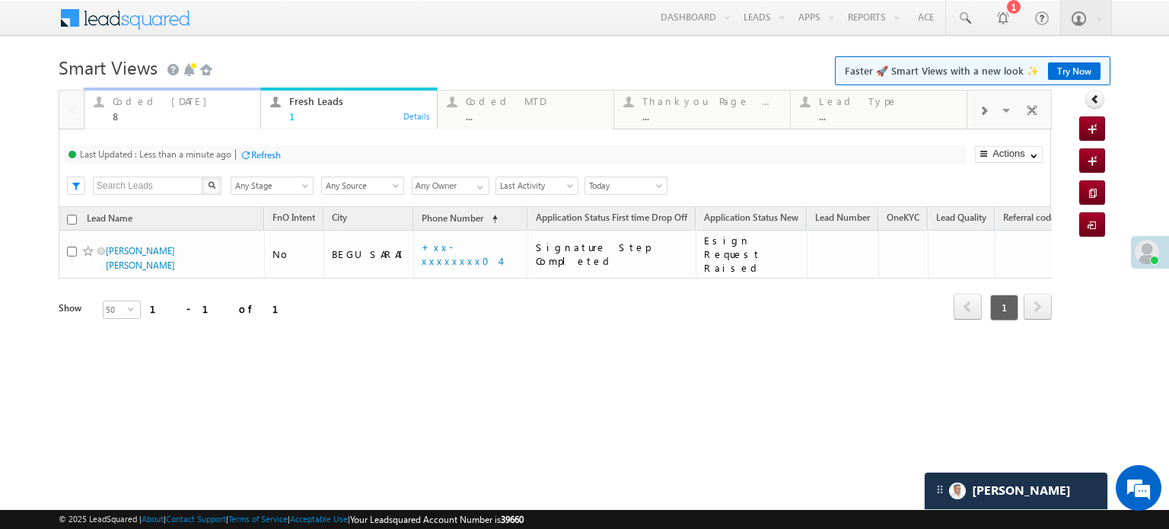
click at [155, 108] on div "Coded Today 8" at bounding box center [182, 107] width 139 height 30
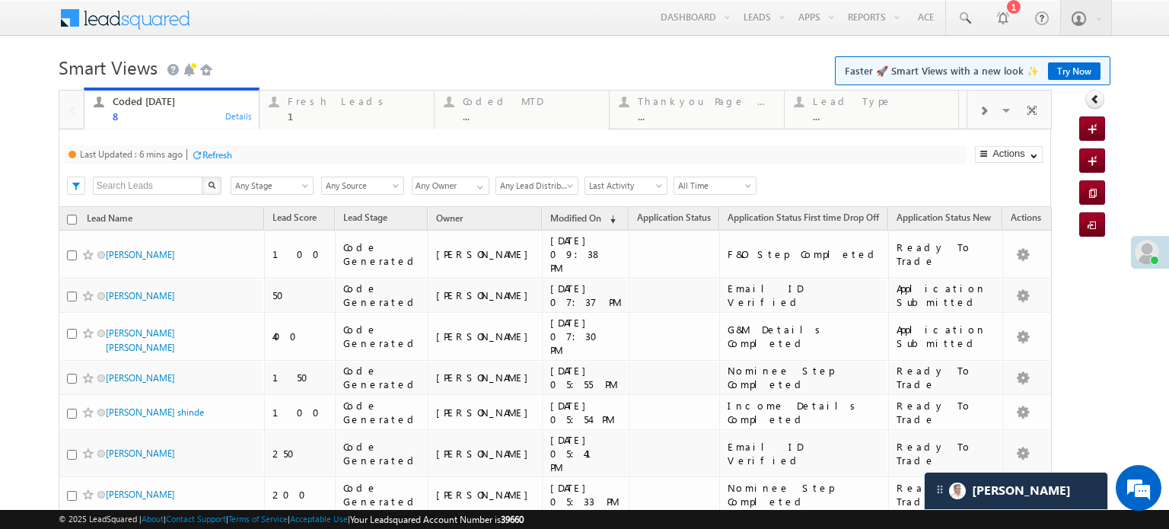
click at [211, 150] on div "Refresh" at bounding box center [217, 154] width 30 height 11
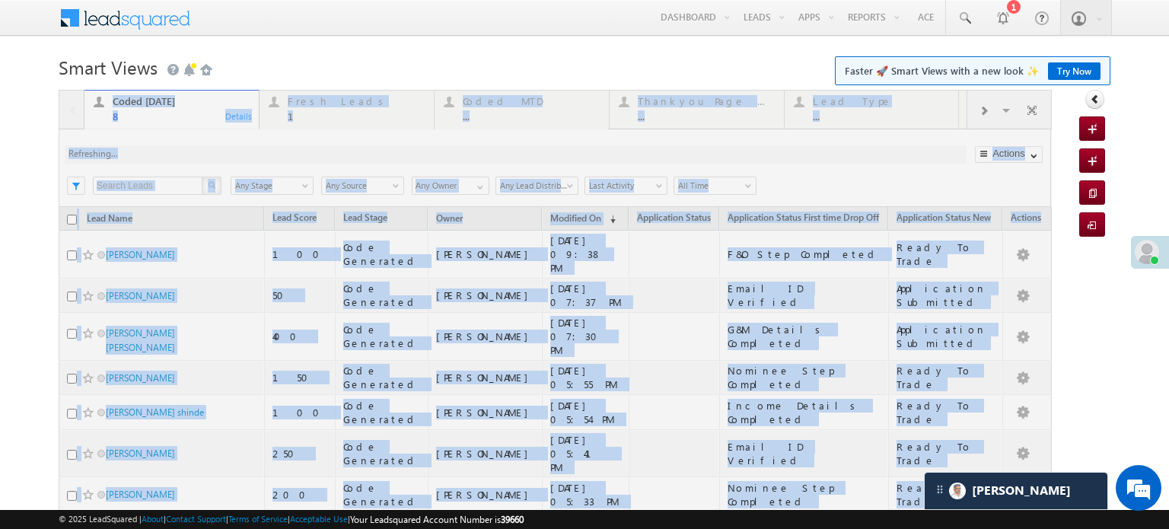
click at [211, 150] on div at bounding box center [555, 367] width 993 height 554
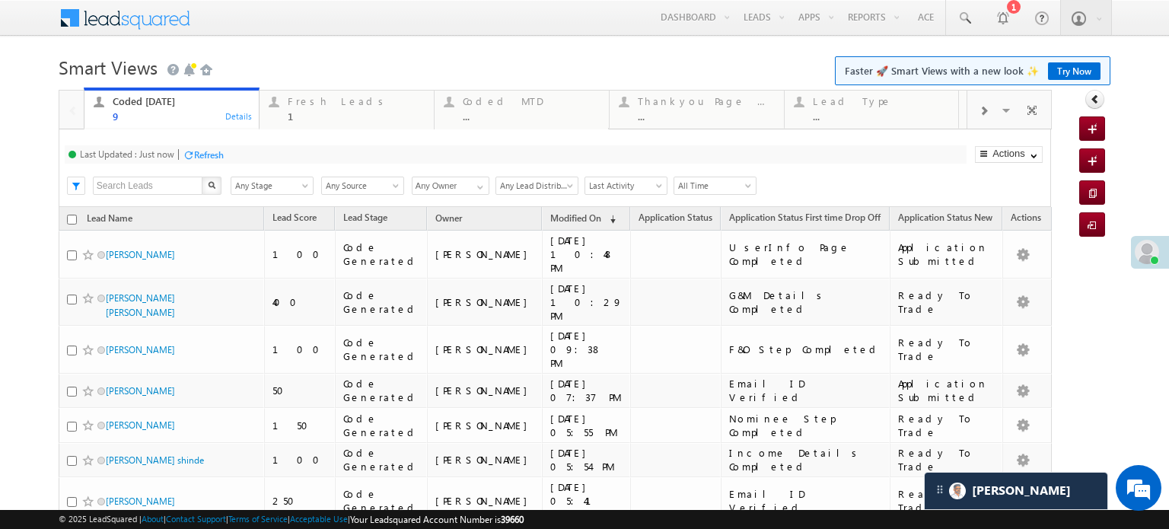
scroll to position [7382, 0]
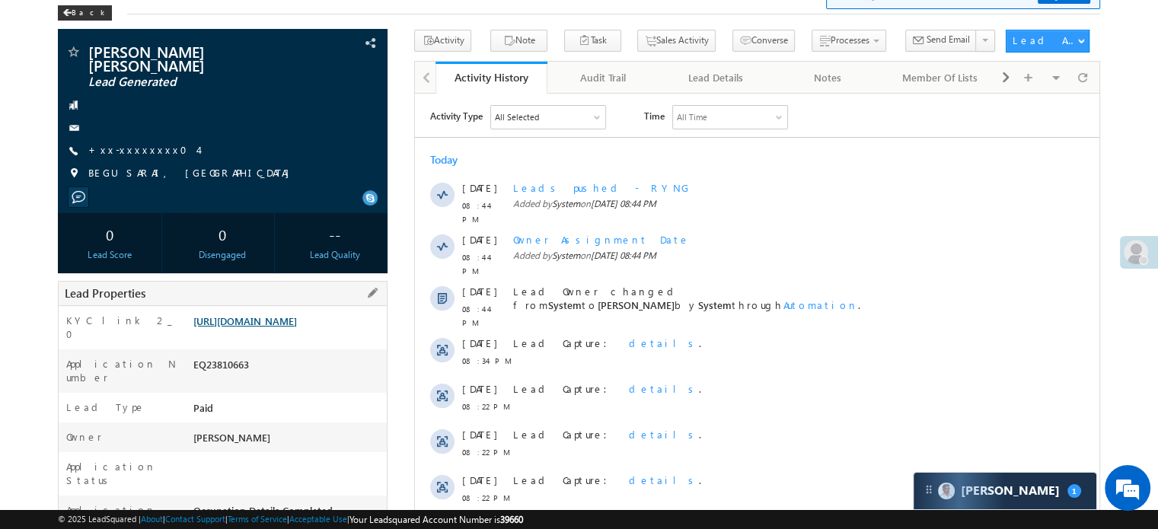
click at [280, 327] on link "https://angelbroking1-pk3em7sa.customui-test.leadsquared.com?leadId=796d3c9d-5f…" at bounding box center [245, 320] width 104 height 13
